Goal: Transaction & Acquisition: Purchase product/service

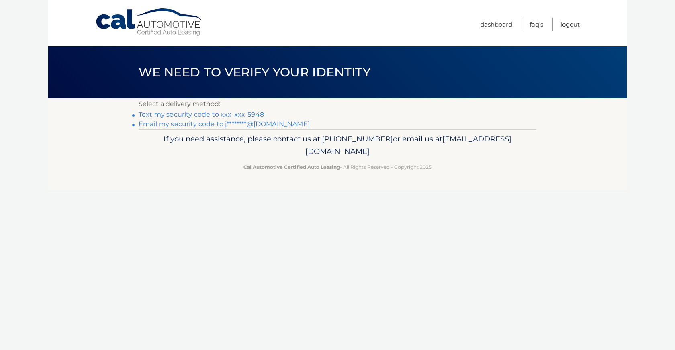
click at [195, 115] on link "Text my security code to xxx-xxx-5948" at bounding box center [201, 115] width 125 height 8
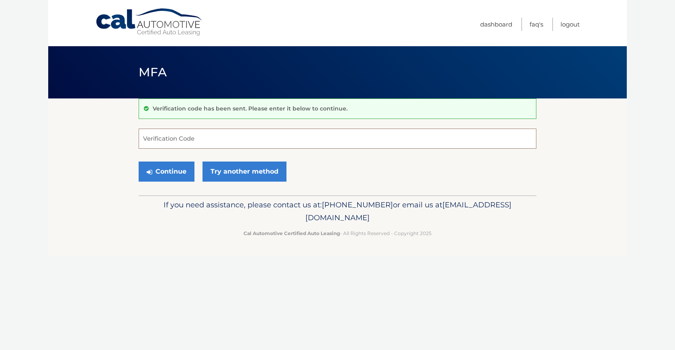
drag, startPoint x: 195, startPoint y: 134, endPoint x: 233, endPoint y: 103, distance: 49.7
click at [197, 131] on input "Verification Code" at bounding box center [338, 139] width 398 height 20
type input "814537"
click at [165, 177] on button "Continue" at bounding box center [167, 172] width 56 height 20
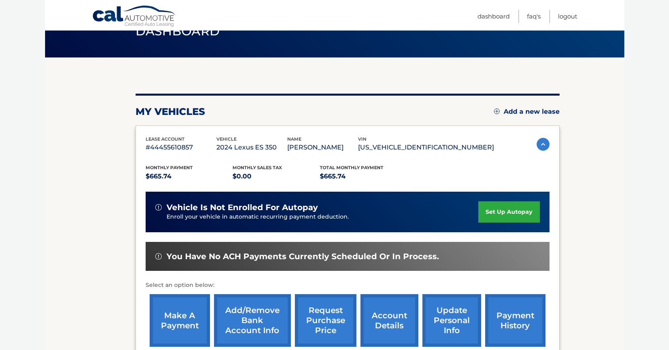
scroll to position [82, 0]
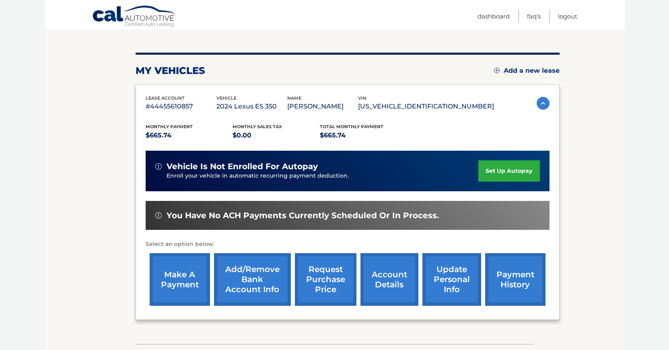
click at [168, 277] on link "make a payment" at bounding box center [180, 279] width 60 height 53
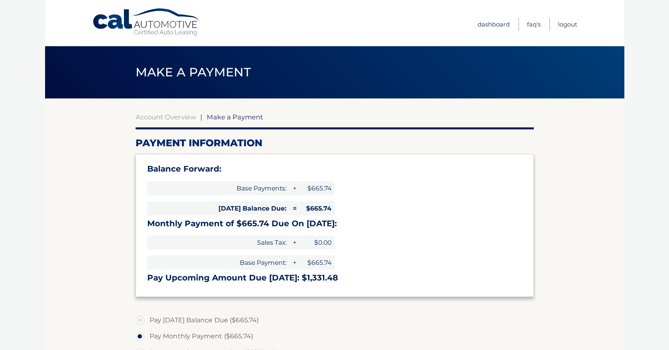
click at [495, 24] on link "Dashboard" at bounding box center [493, 24] width 32 height 13
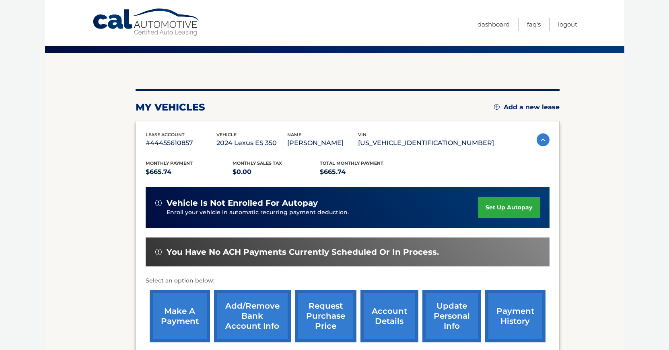
scroll to position [82, 0]
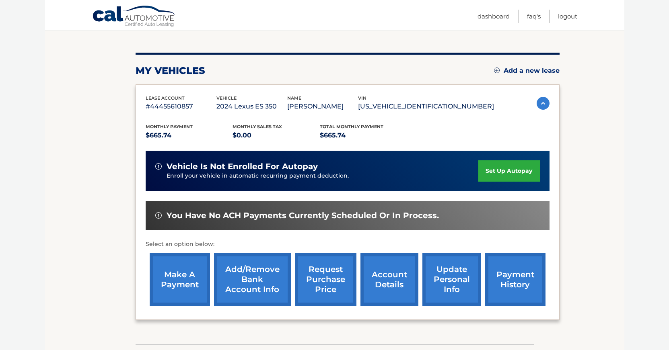
click at [505, 285] on link "payment history" at bounding box center [515, 279] width 60 height 53
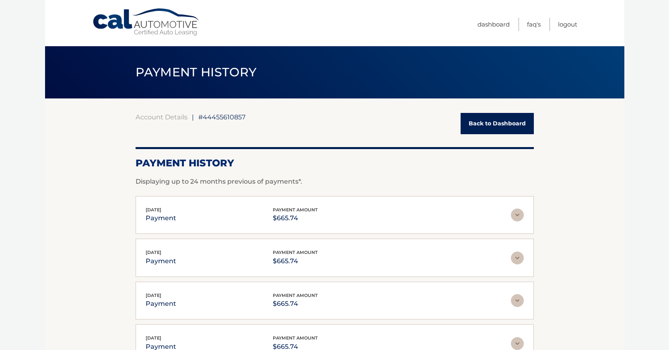
click at [502, 122] on link "Back to Dashboard" at bounding box center [496, 123] width 73 height 21
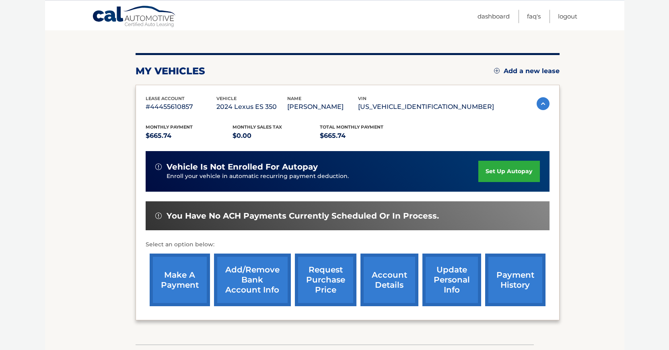
scroll to position [82, 0]
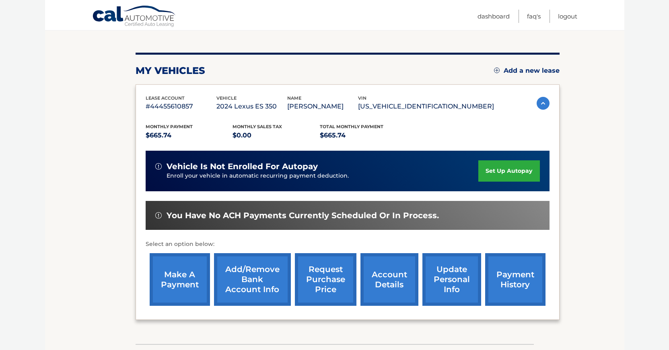
click at [175, 288] on link "make a payment" at bounding box center [180, 279] width 60 height 53
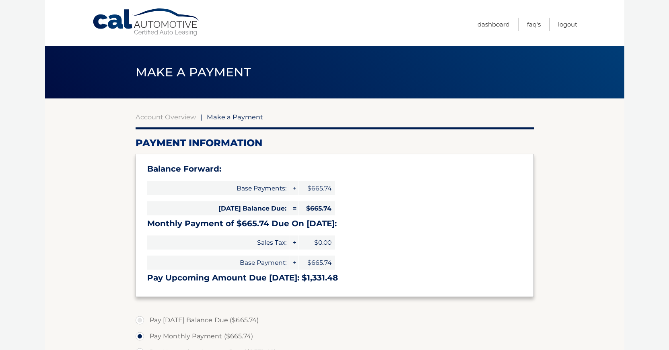
scroll to position [82, 0]
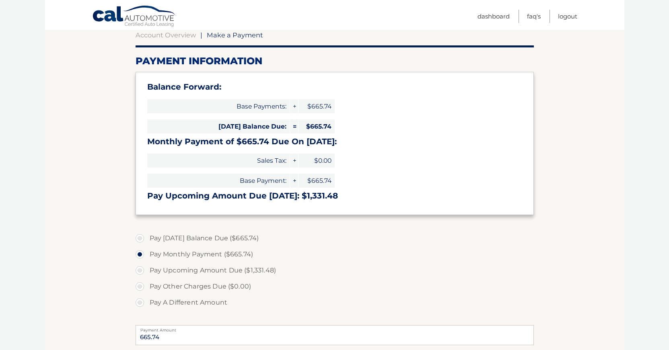
click at [140, 239] on label "Pay [DATE] Balance Due ($665.74)" at bounding box center [334, 238] width 398 height 16
click at [140, 239] on input "Pay Today's Balance Due ($665.74)" at bounding box center [143, 236] width 8 height 13
radio input "true"
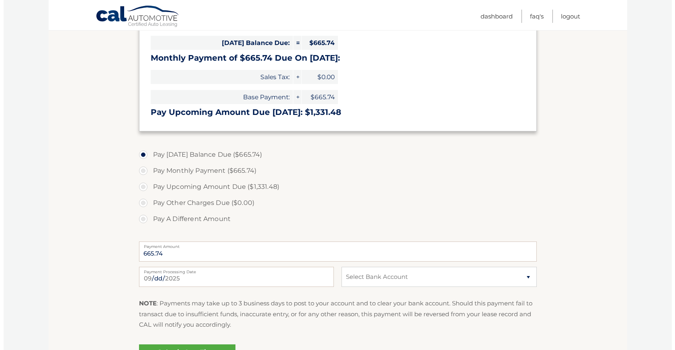
scroll to position [205, 0]
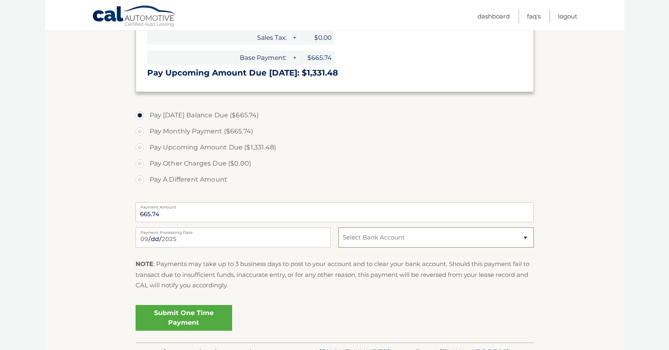
select select "NDc5NWRiZGMtNzVjOS00MmYzLWI1MjUtNTMzYTEwMGM5NWFi"
click option "Checking JPMORGAN CHASE BANK, NA *****3605" at bounding box center [0, 0] width 0 height 0
click at [181, 314] on link "Submit One Time Payment" at bounding box center [183, 318] width 96 height 26
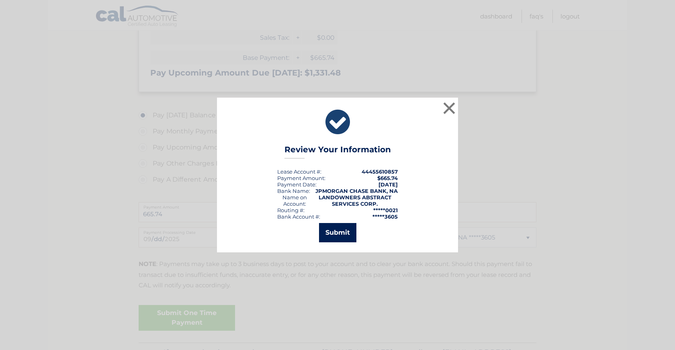
click at [337, 228] on button "Submit" at bounding box center [337, 232] width 37 height 19
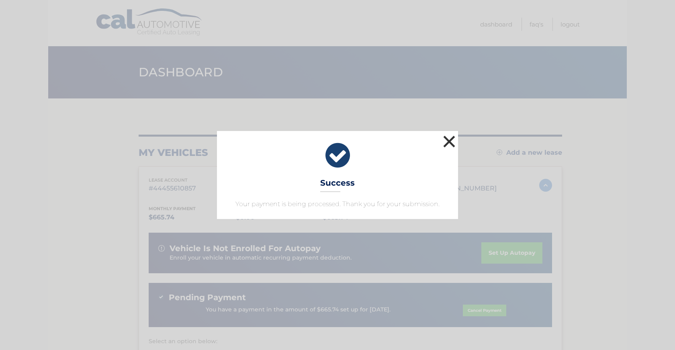
click at [449, 137] on button "×" at bounding box center [449, 141] width 16 height 16
